Goal: Task Accomplishment & Management: Manage account settings

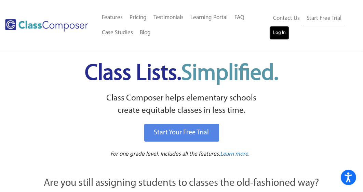
click at [281, 35] on link "Log In" at bounding box center [280, 33] width 20 height 14
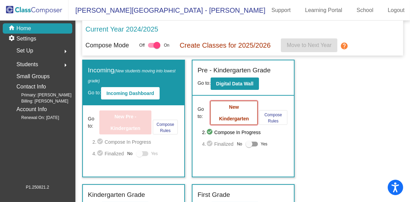
click at [233, 105] on b "New Kindergarten" at bounding box center [234, 112] width 30 height 17
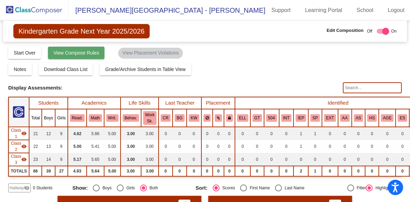
click at [68, 52] on span "View Compose Rules" at bounding box center [76, 52] width 46 height 5
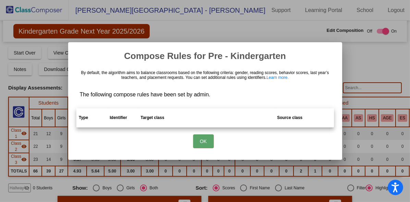
click at [368, 60] on div at bounding box center [205, 101] width 410 height 202
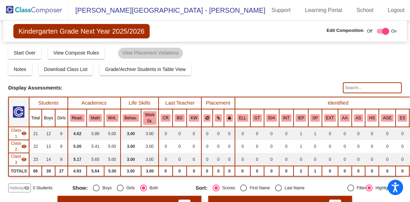
click at [31, 10] on img at bounding box center [34, 10] width 68 height 20
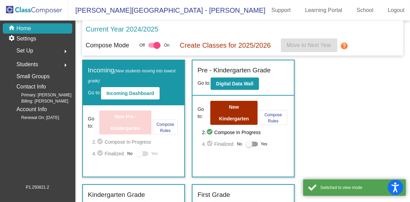
click at [37, 49] on div "Set Up arrow_right" at bounding box center [39, 51] width 65 height 14
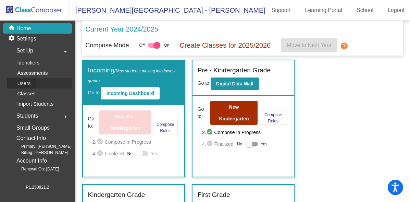
click at [38, 79] on link "Users" at bounding box center [39, 83] width 65 height 10
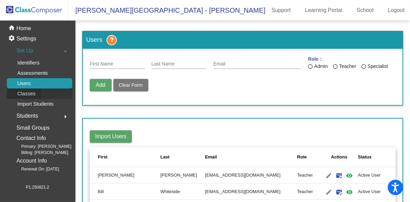
click at [32, 91] on p "Classes" at bounding box center [26, 93] width 18 height 8
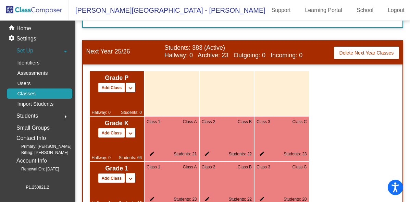
scroll to position [418, 0]
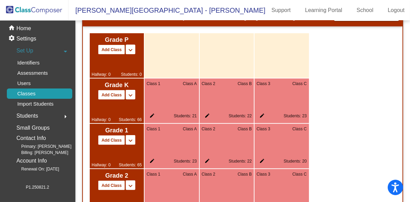
click at [153, 113] on mat-icon "edit" at bounding box center [150, 117] width 8 height 8
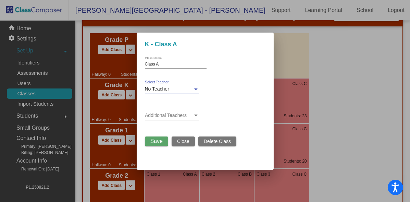
click at [185, 90] on div "No Teacher" at bounding box center [169, 88] width 48 height 5
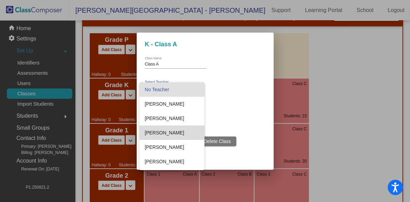
click at [171, 138] on span "[PERSON_NAME]" at bounding box center [172, 132] width 54 height 14
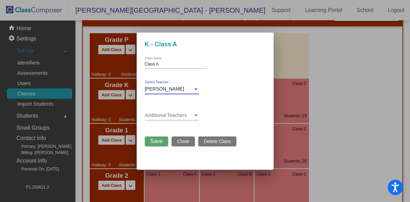
click at [176, 90] on span "[PERSON_NAME]" at bounding box center [164, 88] width 39 height 5
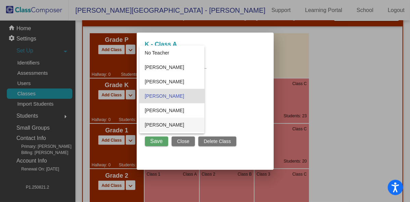
scroll to position [6, 0]
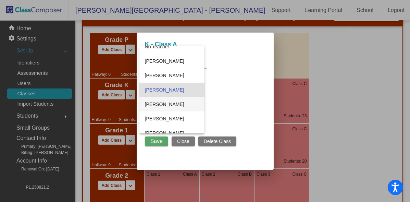
click at [177, 106] on span "[PERSON_NAME]" at bounding box center [172, 104] width 54 height 14
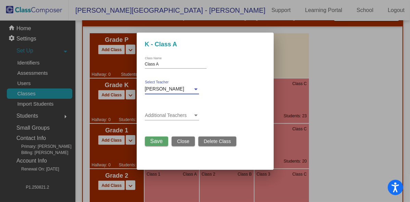
click at [193, 91] on div at bounding box center [196, 88] width 6 height 5
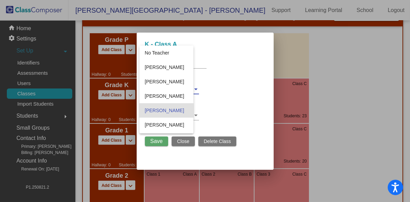
scroll to position [21, 0]
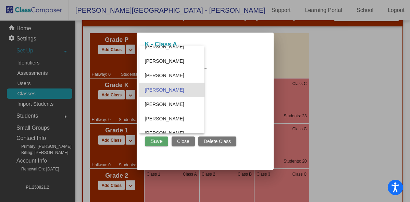
click at [193, 91] on span "[PERSON_NAME]" at bounding box center [172, 89] width 54 height 14
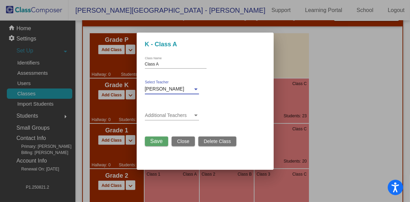
click at [194, 113] on div at bounding box center [196, 115] width 6 height 5
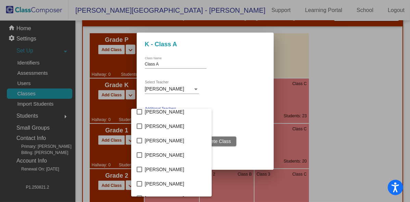
scroll to position [38, 0]
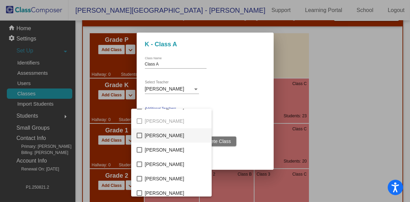
click at [182, 136] on span "[PERSON_NAME]" at bounding box center [175, 135] width 61 height 14
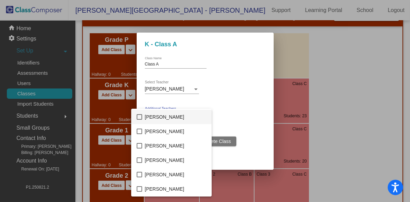
click at [182, 115] on span "[PERSON_NAME]" at bounding box center [175, 117] width 61 height 14
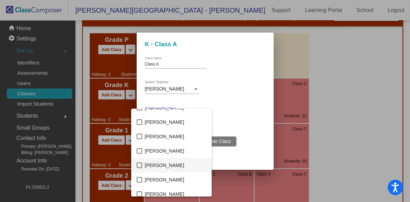
click at [171, 163] on span "[PERSON_NAME]" at bounding box center [175, 165] width 61 height 14
click at [239, 95] on div at bounding box center [205, 101] width 410 height 202
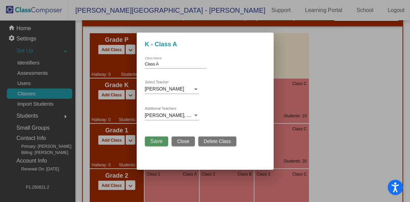
click at [155, 140] on span "Save" at bounding box center [156, 141] width 12 height 6
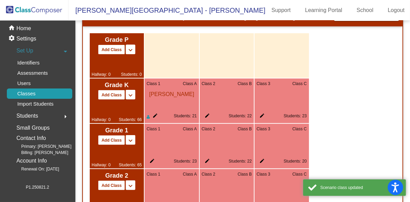
click at [205, 116] on mat-icon "edit" at bounding box center [206, 117] width 8 height 8
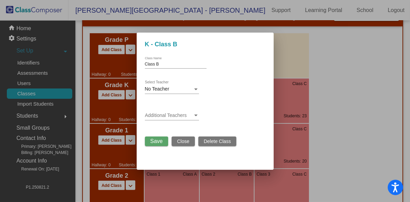
click at [189, 93] on div "No Teacher Select Teacher" at bounding box center [172, 86] width 54 height 13
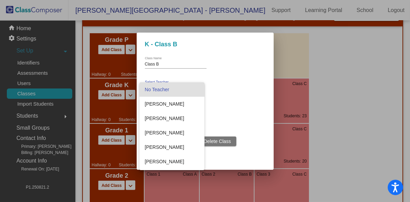
click at [332, 84] on div at bounding box center [205, 101] width 410 height 202
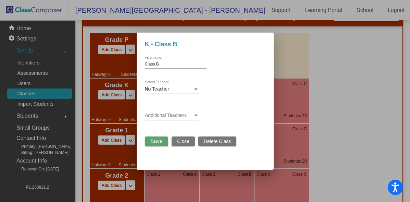
click at [182, 140] on span "Close" at bounding box center [183, 140] width 12 height 5
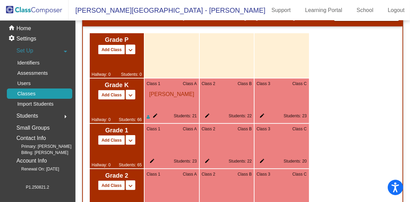
click at [206, 113] on mat-icon "edit" at bounding box center [206, 117] width 8 height 8
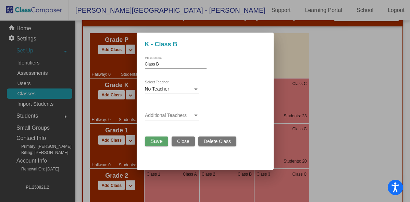
click at [180, 94] on div "No Teacher Select Teacher" at bounding box center [172, 90] width 54 height 20
click at [179, 89] on div "No Teacher" at bounding box center [169, 88] width 48 height 5
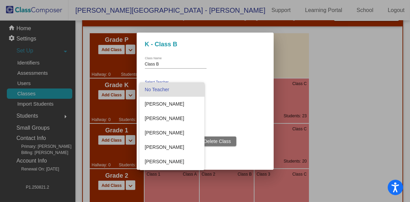
click at [362, 81] on div at bounding box center [205, 101] width 410 height 202
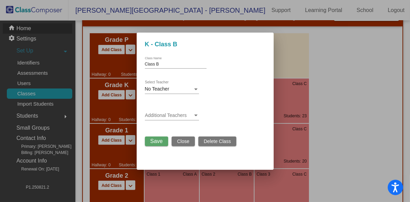
click at [25, 25] on div at bounding box center [205, 101] width 410 height 202
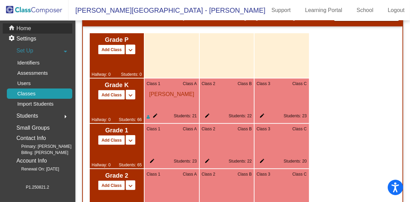
click at [26, 29] on p "Home" at bounding box center [23, 28] width 15 height 8
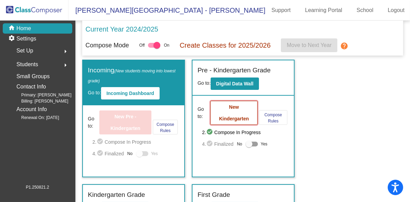
click at [241, 110] on button "New Kindergarten" at bounding box center [233, 113] width 47 height 24
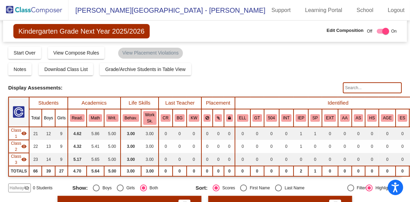
scroll to position [76, 0]
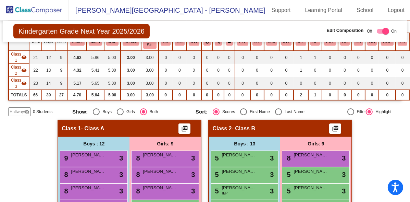
click at [42, 9] on img at bounding box center [34, 10] width 68 height 20
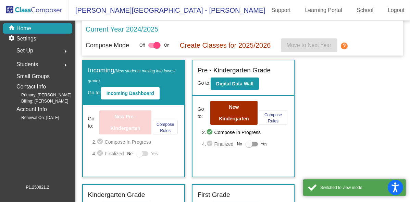
click at [43, 47] on div "Set Up arrow_right" at bounding box center [39, 51] width 65 height 14
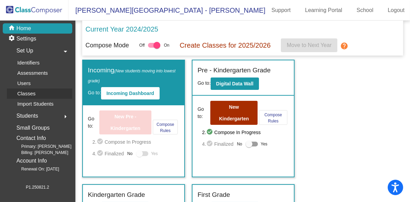
click at [40, 92] on div "Classes" at bounding box center [24, 93] width 34 height 10
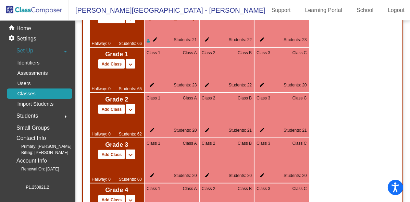
scroll to position [456, 0]
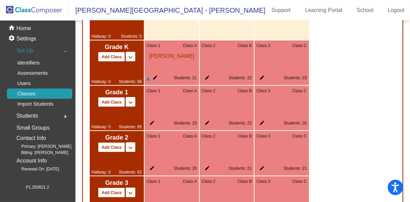
click at [207, 75] on mat-icon "edit" at bounding box center [206, 79] width 8 height 8
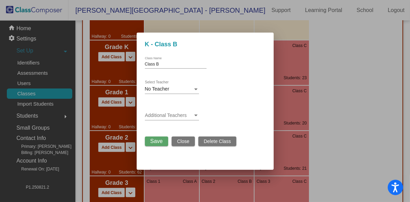
click at [181, 85] on div "No Teacher Select Teacher" at bounding box center [172, 86] width 54 height 13
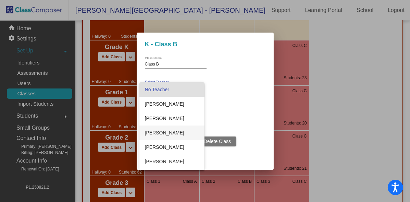
scroll to position [76, 0]
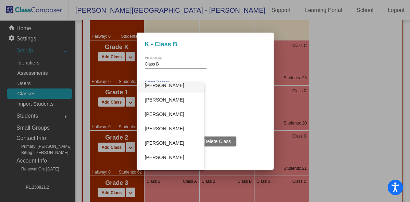
click at [187, 90] on span "[PERSON_NAME]" at bounding box center [172, 85] width 54 height 14
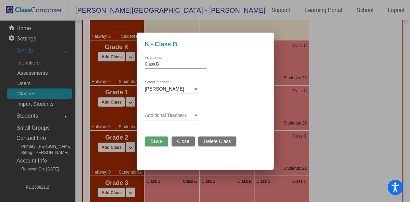
scroll to position [72, 0]
click at [187, 120] on div "Additional Teachers" at bounding box center [172, 113] width 54 height 13
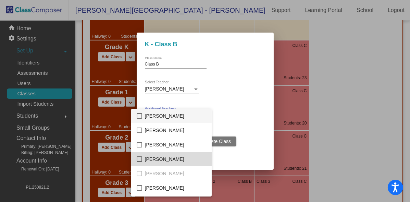
click at [178, 159] on span "[PERSON_NAME]" at bounding box center [175, 159] width 61 height 14
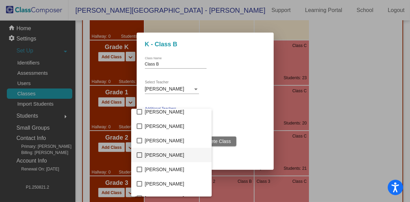
click at [178, 155] on span "[PERSON_NAME]" at bounding box center [175, 155] width 61 height 14
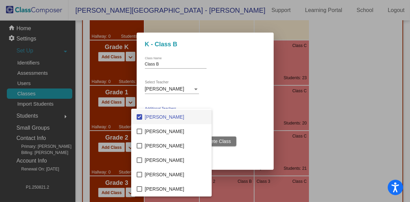
scroll to position [171, 0]
click at [176, 147] on span "[PERSON_NAME]" at bounding box center [175, 146] width 61 height 14
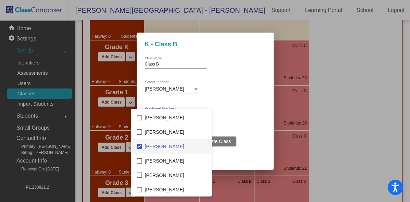
click at [249, 113] on div at bounding box center [205, 101] width 410 height 202
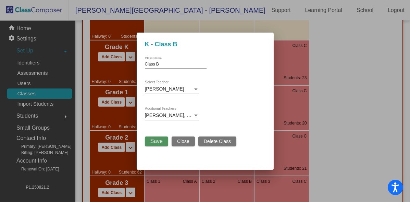
click at [156, 142] on span "Save" at bounding box center [156, 141] width 12 height 6
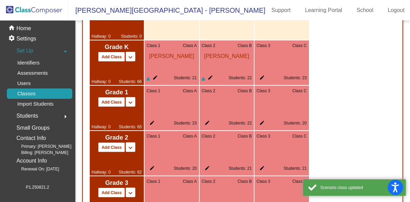
click at [260, 76] on mat-icon "edit" at bounding box center [260, 79] width 8 height 8
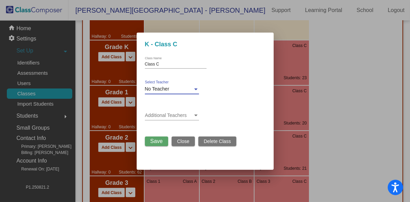
click at [187, 88] on div "No Teacher" at bounding box center [169, 88] width 48 height 5
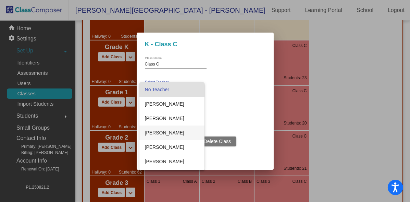
scroll to position [114, 0]
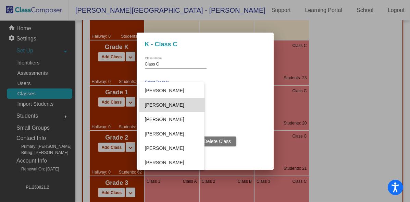
drag, startPoint x: 177, startPoint y: 100, endPoint x: 178, endPoint y: 104, distance: 4.4
click at [177, 101] on span "[PERSON_NAME]" at bounding box center [172, 105] width 54 height 14
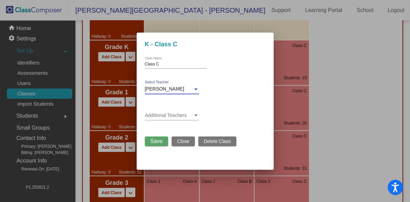
click at [179, 117] on span at bounding box center [169, 115] width 48 height 5
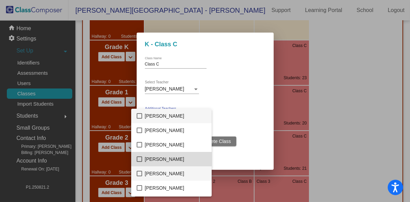
drag, startPoint x: 182, startPoint y: 160, endPoint x: 181, endPoint y: 169, distance: 8.7
click at [182, 161] on span "[PERSON_NAME]" at bounding box center [175, 159] width 61 height 14
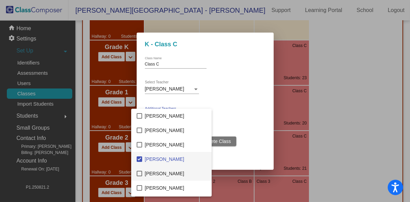
click at [179, 171] on span "[PERSON_NAME]" at bounding box center [175, 173] width 61 height 14
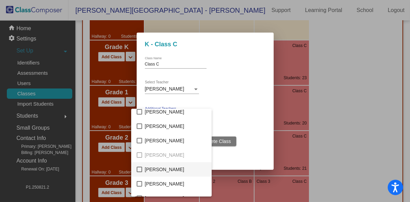
scroll to position [152, 0]
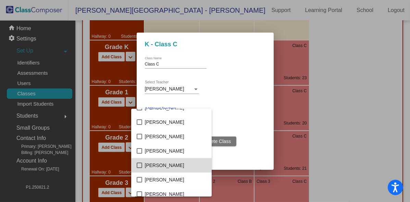
click at [178, 167] on span "[PERSON_NAME]" at bounding box center [175, 165] width 61 height 14
click at [266, 113] on div at bounding box center [205, 101] width 410 height 202
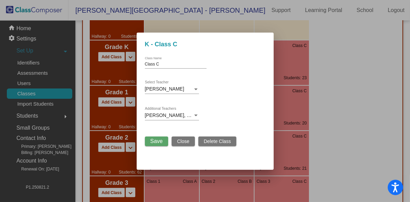
click at [157, 142] on span "Save" at bounding box center [156, 141] width 12 height 6
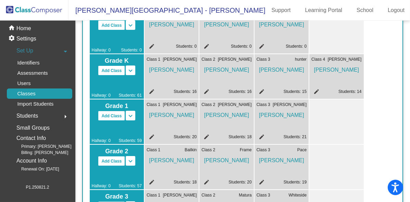
scroll to position [0, 0]
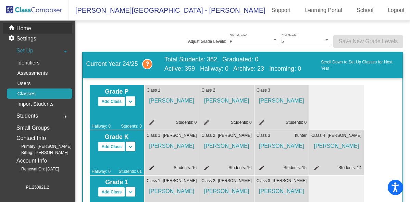
click at [33, 29] on div "home Home" at bounding box center [37, 28] width 69 height 10
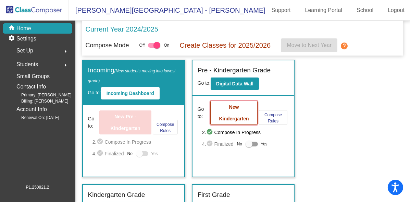
click at [214, 116] on button "New Kindergarten" at bounding box center [233, 113] width 47 height 24
